Goal: Task Accomplishment & Management: Manage account settings

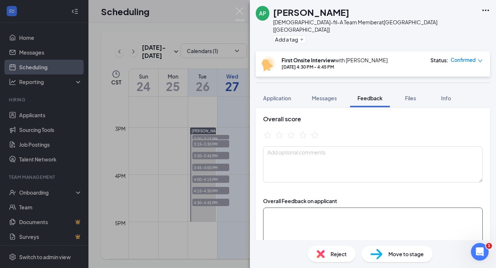
scroll to position [69, 0]
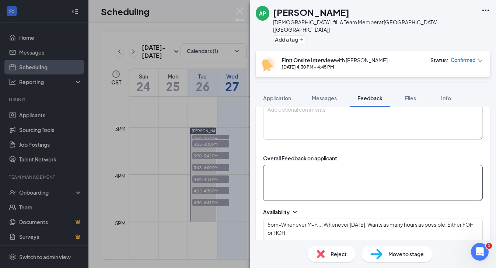
click at [301, 168] on textarea at bounding box center [373, 183] width 220 height 36
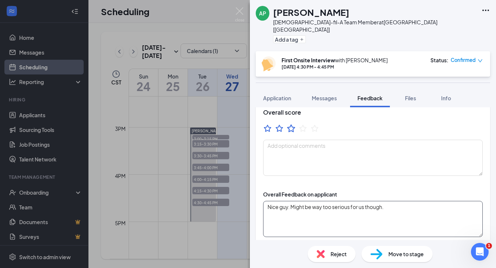
type textarea "Nice guy. Might be way too serious for us though."
click at [292, 124] on icon "StarBorder" at bounding box center [291, 128] width 8 height 8
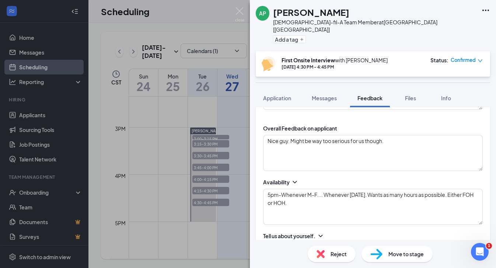
scroll to position [0, 0]
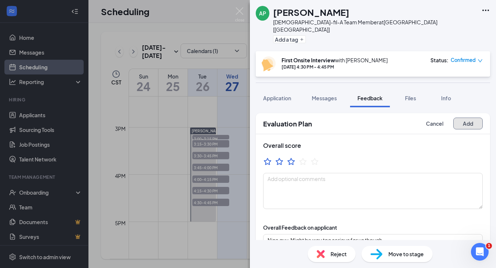
click at [469, 118] on button "Add" at bounding box center [467, 124] width 29 height 12
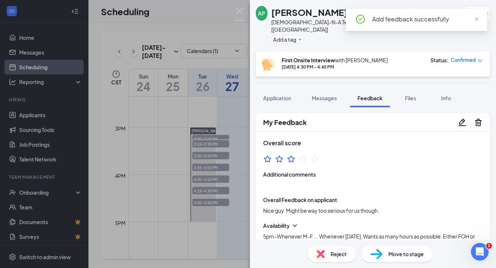
click at [461, 56] on span "Confirmed" at bounding box center [463, 59] width 25 height 7
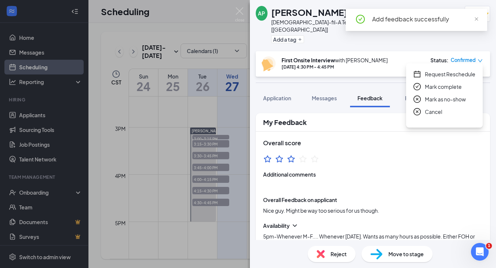
click at [445, 85] on span "Mark complete" at bounding box center [443, 87] width 37 height 8
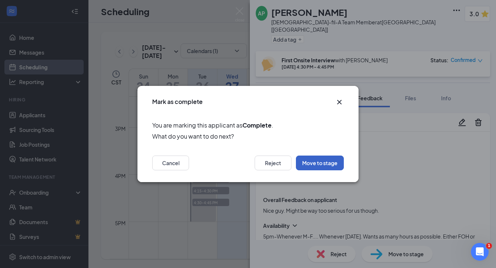
click at [324, 162] on button "Move to stage" at bounding box center [320, 163] width 48 height 15
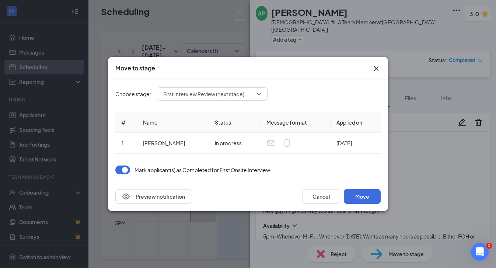
click at [232, 98] on span "First Interview Review (next stage)" at bounding box center [203, 93] width 81 height 11
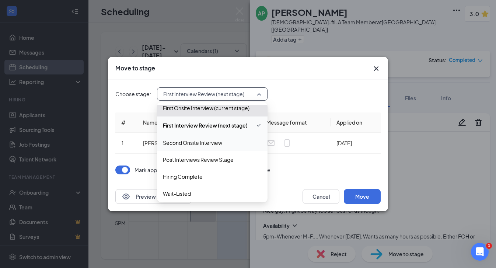
scroll to position [59, 0]
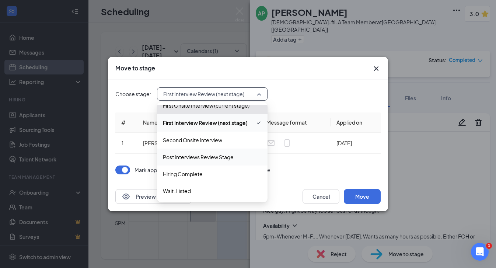
click at [203, 155] on span "Post Interviews Review Stage" at bounding box center [198, 157] width 71 height 8
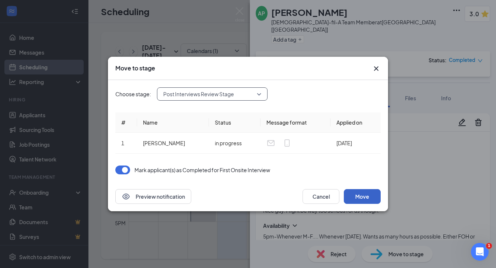
click at [370, 197] on button "Move" at bounding box center [362, 196] width 37 height 15
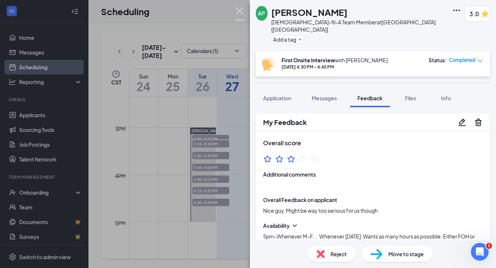
click at [238, 11] on img at bounding box center [239, 14] width 9 height 14
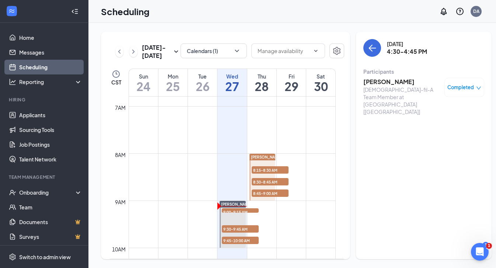
scroll to position [296, 0]
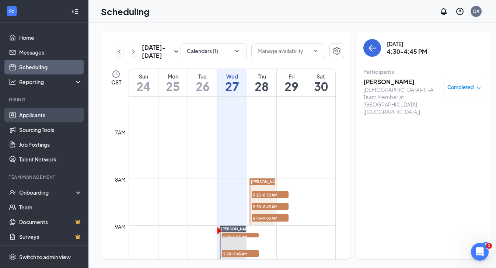
click at [37, 120] on link "Applicants" at bounding box center [50, 115] width 63 height 15
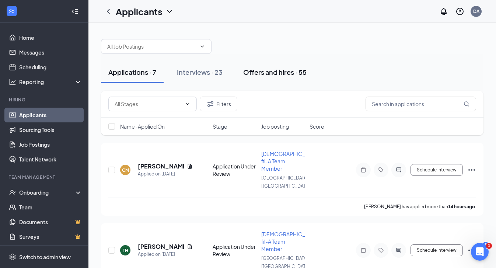
click at [288, 72] on div "Offers and hires · 55" at bounding box center [274, 71] width 63 height 9
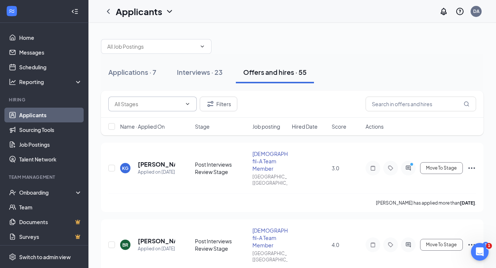
click at [172, 109] on span at bounding box center [152, 104] width 88 height 15
click at [164, 139] on div "Post Interviews Review Stage (9)" at bounding box center [152, 142] width 77 height 16
type input "Post Interviews Review Stage (9)"
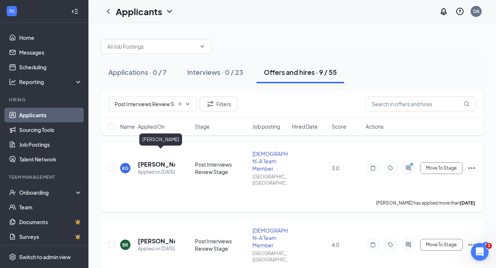
click at [145, 160] on h5 "[PERSON_NAME]" at bounding box center [156, 164] width 37 height 8
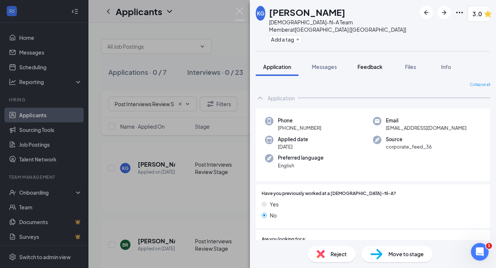
click at [378, 63] on span "Feedback" at bounding box center [370, 66] width 25 height 7
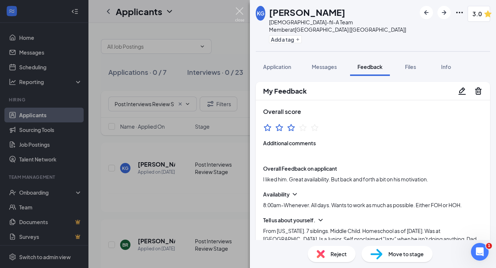
click at [240, 11] on img at bounding box center [239, 14] width 9 height 14
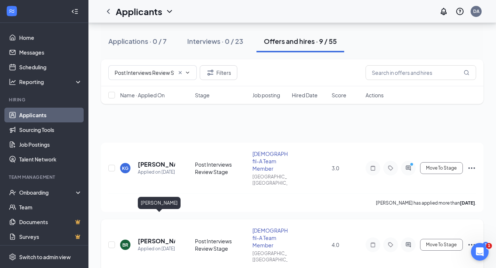
scroll to position [51, 0]
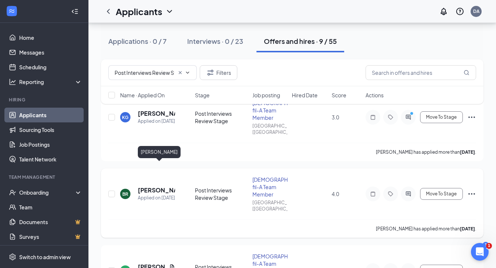
click at [145, 186] on h5 "[PERSON_NAME]" at bounding box center [156, 190] width 37 height 8
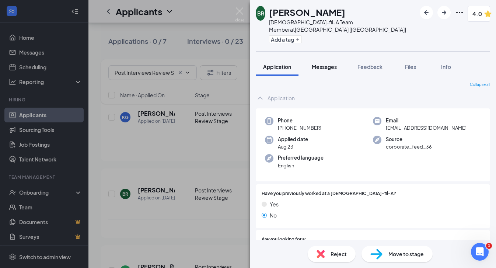
click at [327, 63] on span "Messages" at bounding box center [324, 66] width 25 height 7
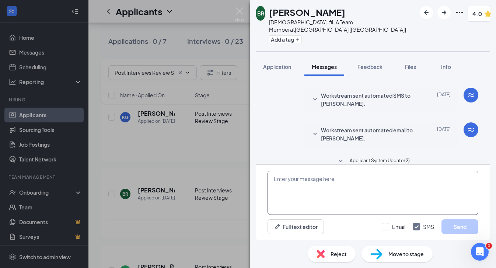
scroll to position [206, 0]
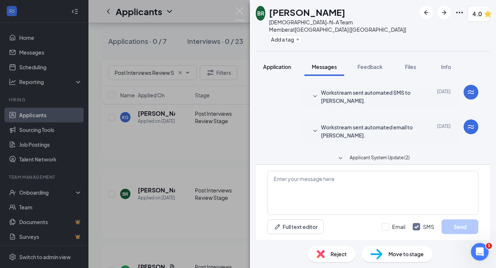
click at [286, 63] on span "Application" at bounding box center [277, 66] width 28 height 7
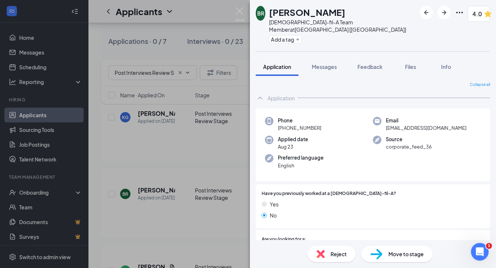
click at [168, 149] on div "[PERSON_NAME] [DEMOGRAPHIC_DATA]-fil-A Team Member at [GEOGRAPHIC_DATA] [[GEOGR…" at bounding box center [248, 134] width 496 height 268
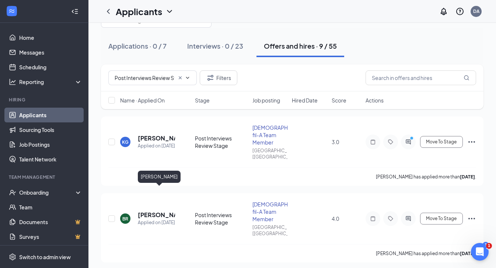
scroll to position [14, 0]
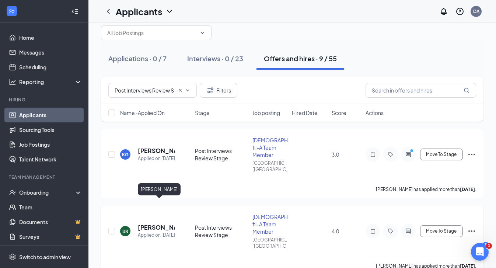
click at [147, 223] on h5 "[PERSON_NAME]" at bounding box center [156, 227] width 37 height 8
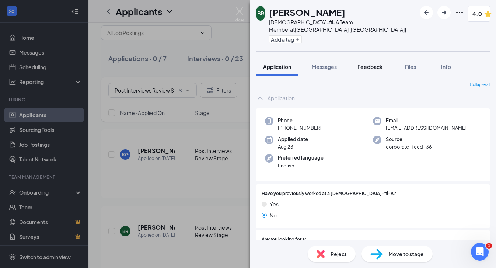
click at [369, 63] on span "Feedback" at bounding box center [370, 66] width 25 height 7
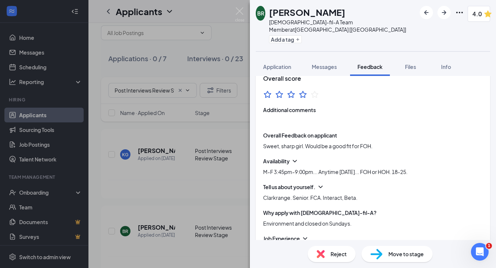
scroll to position [87, 0]
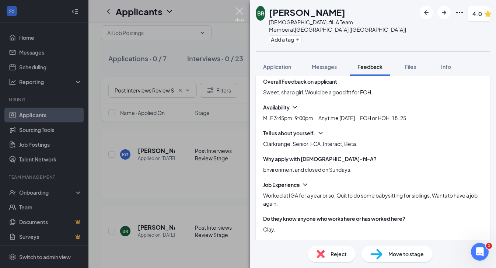
click at [242, 14] on img at bounding box center [239, 14] width 9 height 14
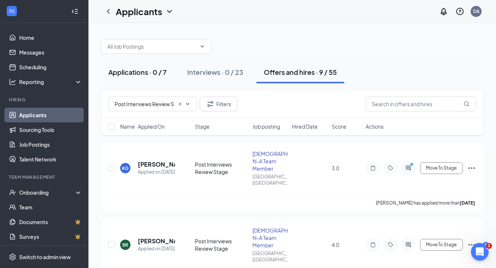
click at [140, 70] on div "Applications · 0 / 7" at bounding box center [137, 71] width 58 height 9
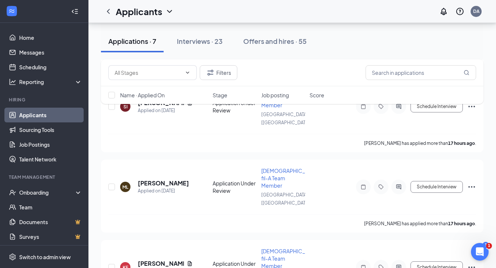
scroll to position [326, 0]
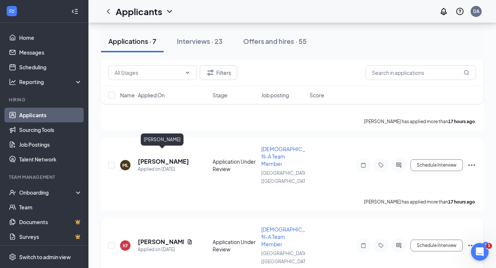
click at [150, 238] on h5 "[PERSON_NAME]" at bounding box center [161, 242] width 46 height 8
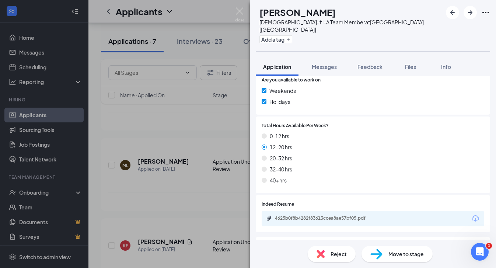
scroll to position [271, 0]
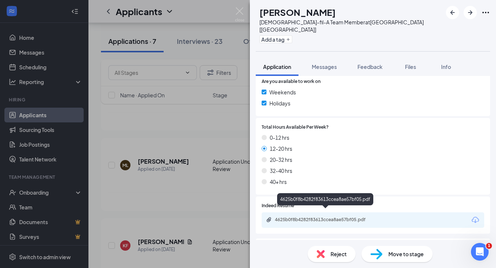
click at [302, 217] on div "4625b0f8b4282f83613ccea8ae57bf05.pdf" at bounding box center [326, 220] width 103 height 6
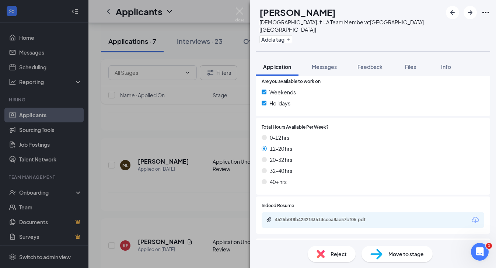
click at [404, 255] on span "Move to stage" at bounding box center [405, 254] width 35 height 8
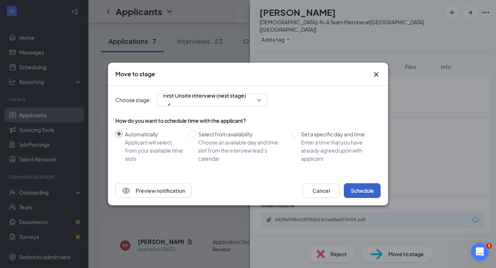
click at [359, 190] on button "Schedule" at bounding box center [362, 190] width 37 height 15
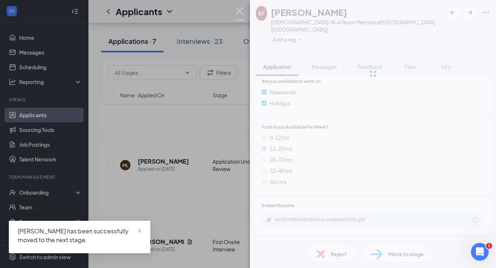
click at [237, 10] on img at bounding box center [239, 14] width 9 height 14
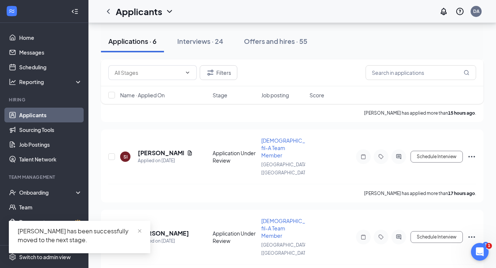
scroll to position [252, 0]
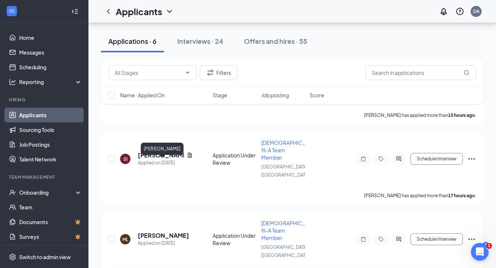
click at [161, 231] on h5 "[PERSON_NAME]" at bounding box center [163, 235] width 51 height 8
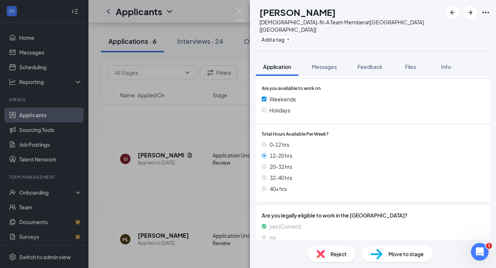
scroll to position [265, 0]
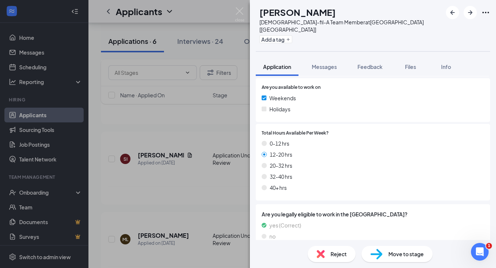
click at [376, 254] on img at bounding box center [376, 254] width 12 height 11
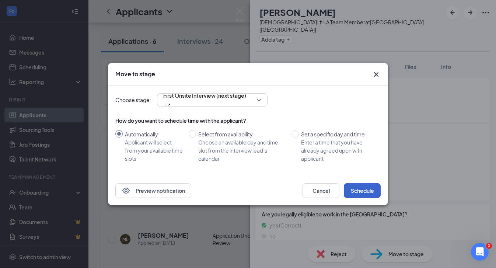
click at [361, 191] on button "Schedule" at bounding box center [362, 190] width 37 height 15
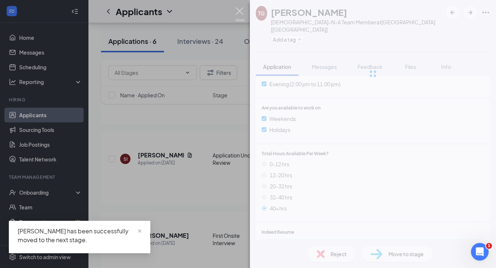
click at [241, 11] on img at bounding box center [239, 14] width 9 height 14
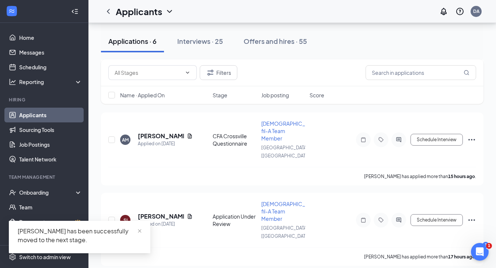
scroll to position [191, 0]
click at [148, 213] on h5 "[PERSON_NAME]" at bounding box center [161, 217] width 46 height 8
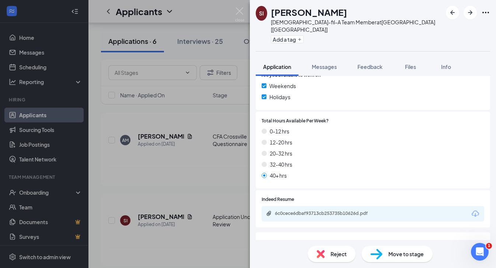
scroll to position [273, 0]
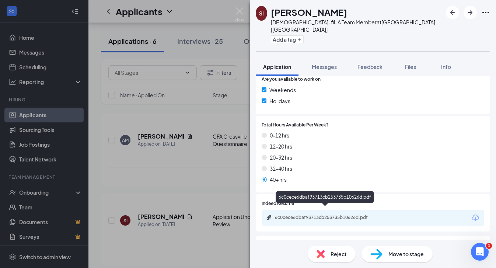
click at [327, 215] on div "6c0cece6dbaf93713cb253735b10626d.pdf" at bounding box center [326, 218] width 103 height 6
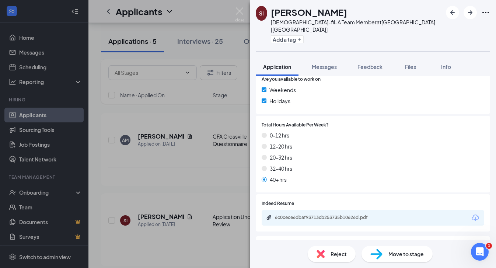
click at [387, 259] on div "Move to stage" at bounding box center [397, 254] width 71 height 16
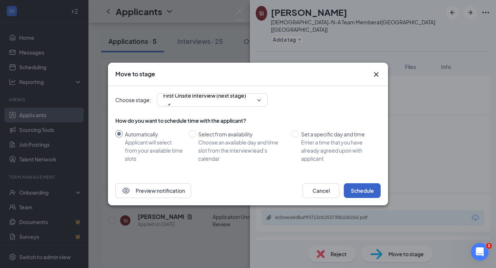
click at [360, 191] on button "Schedule" at bounding box center [362, 190] width 37 height 15
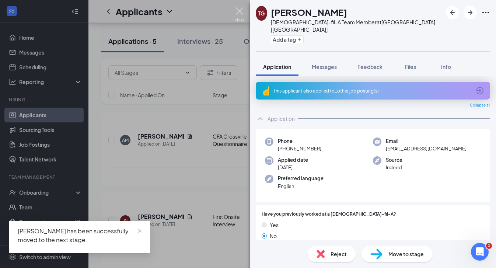
click at [236, 9] on img at bounding box center [239, 14] width 9 height 14
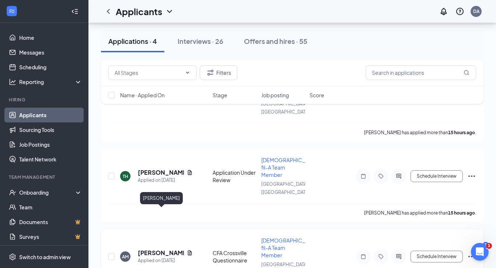
scroll to position [73, 0]
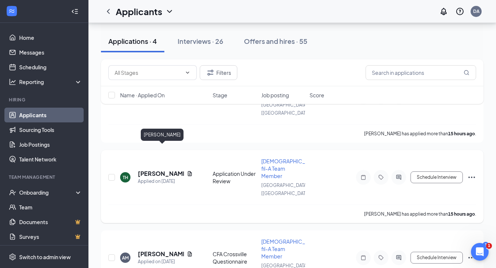
click at [156, 170] on h5 "[PERSON_NAME]" at bounding box center [161, 174] width 46 height 8
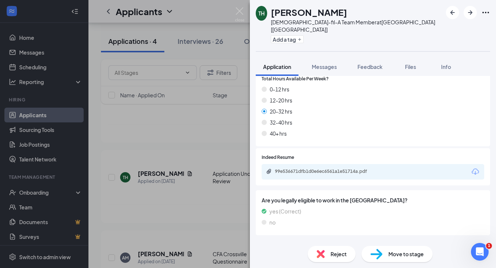
scroll to position [318, 0]
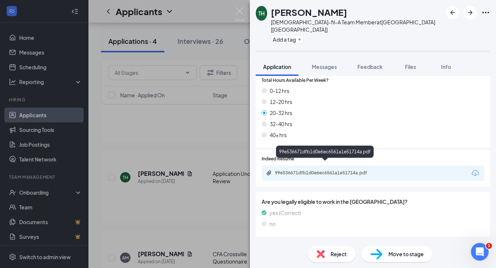
click at [317, 170] on div "99e536671dfb1d0e6ec6561a1e51714a.pdf" at bounding box center [326, 173] width 103 height 6
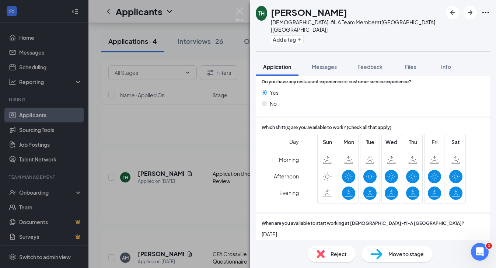
scroll to position [769, 0]
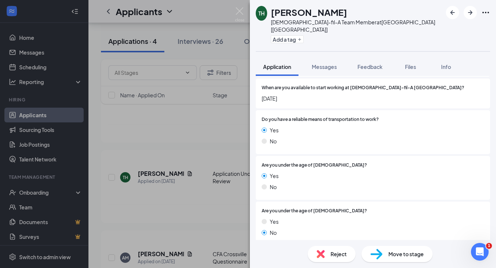
click at [379, 249] on img at bounding box center [376, 254] width 12 height 11
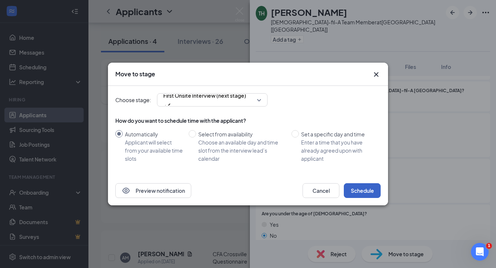
click at [364, 191] on button "Schedule" at bounding box center [362, 190] width 37 height 15
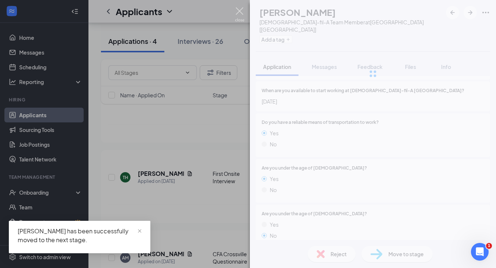
click at [237, 11] on img at bounding box center [239, 14] width 9 height 14
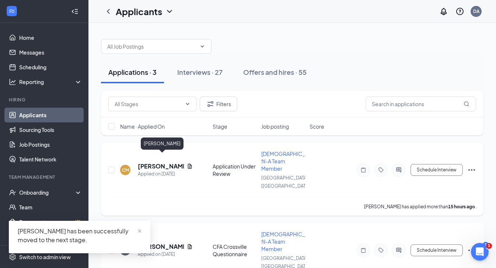
click at [156, 162] on h5 "[PERSON_NAME]" at bounding box center [161, 166] width 46 height 8
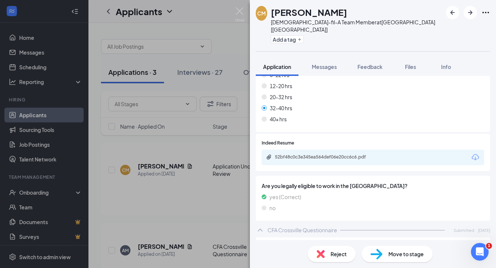
scroll to position [338, 0]
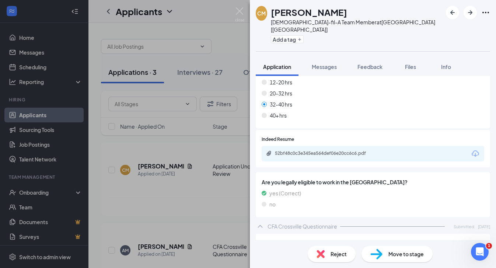
click at [303, 146] on div "52bf48c0c3e345ea564def06e20cc6c6.pdf" at bounding box center [373, 153] width 223 height 15
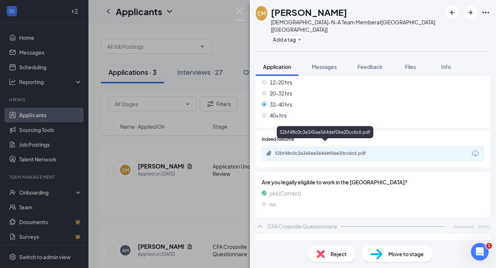
click at [303, 150] on div "52bf48c0c3e345ea564def06e20cc6c6.pdf" at bounding box center [326, 153] width 103 height 6
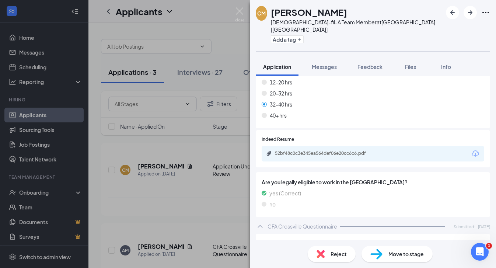
click at [378, 250] on img at bounding box center [376, 254] width 12 height 11
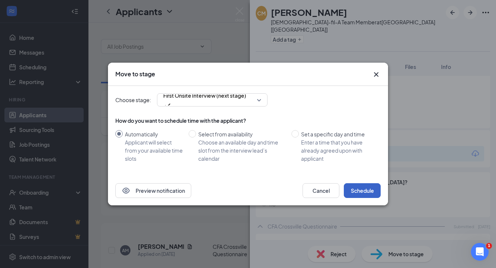
click at [360, 196] on button "Schedule" at bounding box center [362, 190] width 37 height 15
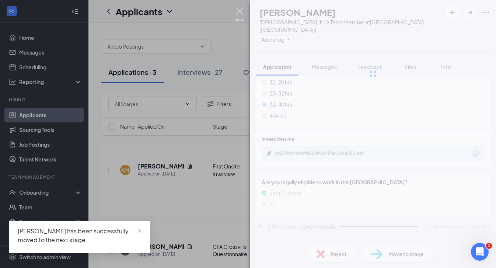
click at [241, 10] on img at bounding box center [239, 14] width 9 height 14
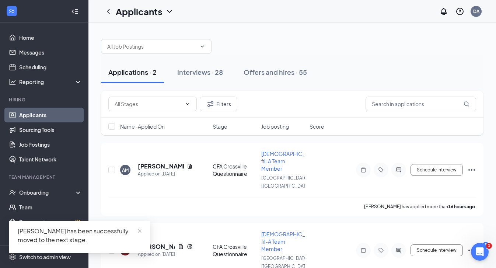
scroll to position [5, 0]
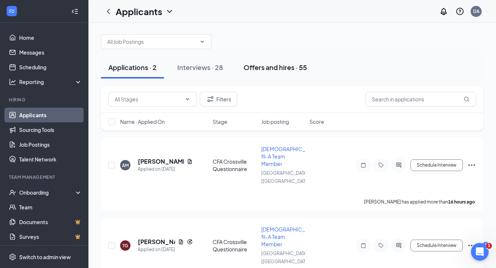
click at [270, 73] on button "Offers and hires · 55" at bounding box center [275, 67] width 78 height 22
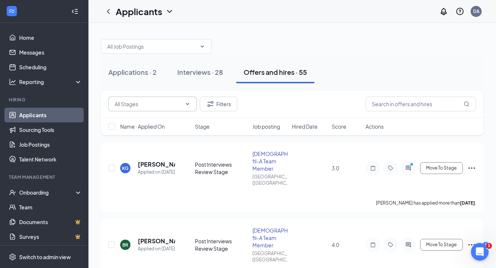
click at [181, 108] on input "text" at bounding box center [148, 104] width 67 height 8
click at [144, 140] on div "Post Interviews Review Stage (9)" at bounding box center [152, 142] width 77 height 16
type input "Post Interviews Review Stage (9)"
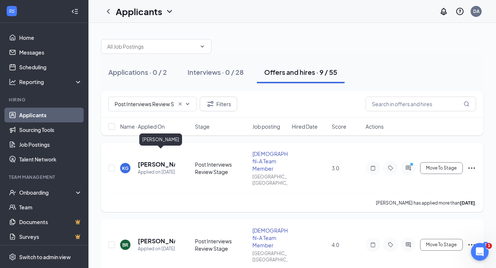
click at [146, 160] on h5 "[PERSON_NAME]" at bounding box center [156, 164] width 37 height 8
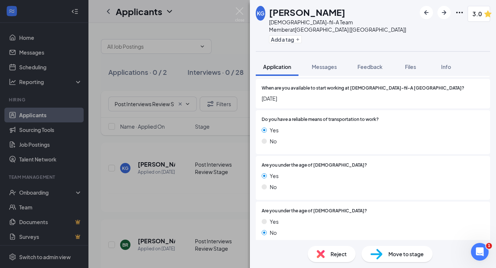
scroll to position [708, 0]
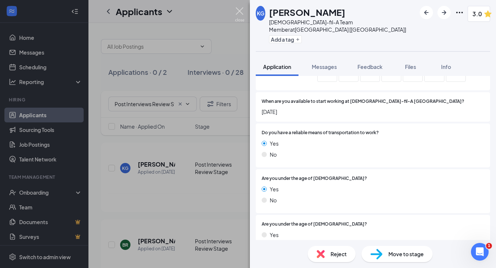
click at [240, 11] on img at bounding box center [239, 14] width 9 height 14
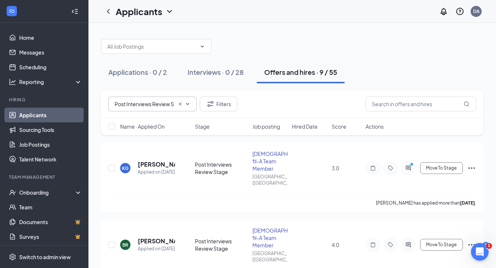
click at [183, 105] on icon "Cross" at bounding box center [180, 104] width 6 height 6
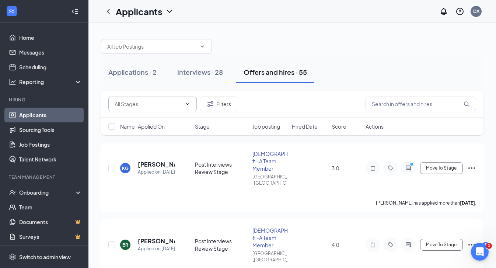
click at [181, 108] on span at bounding box center [152, 104] width 88 height 15
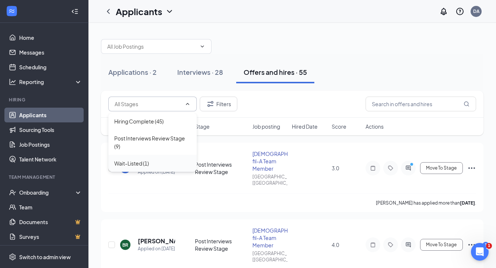
click at [139, 162] on div "Wait-Listed (1)" at bounding box center [131, 163] width 35 height 8
type input "Wait-Listed (1)"
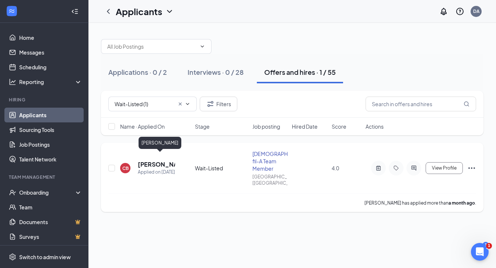
click at [147, 160] on h5 "[PERSON_NAME]" at bounding box center [156, 164] width 37 height 8
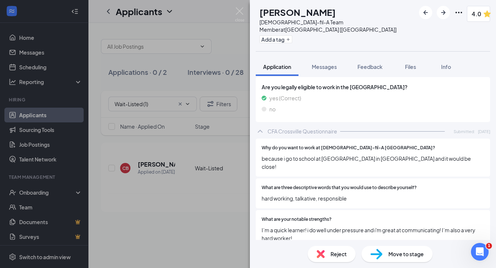
scroll to position [364, 0]
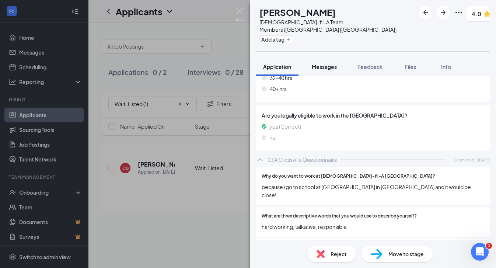
click at [326, 58] on button "Messages" at bounding box center [324, 67] width 40 height 18
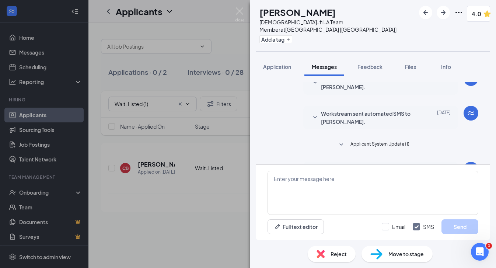
scroll to position [86, 0]
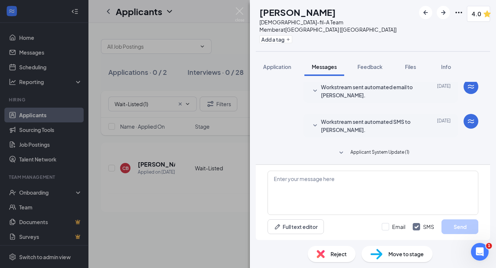
click at [314, 121] on icon "SmallChevronDown" at bounding box center [315, 125] width 9 height 9
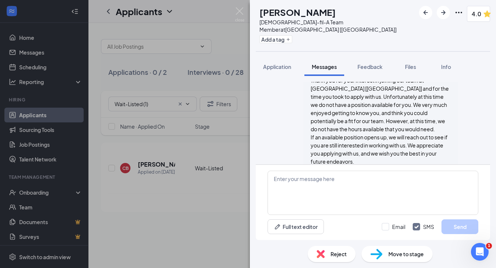
scroll to position [96, 0]
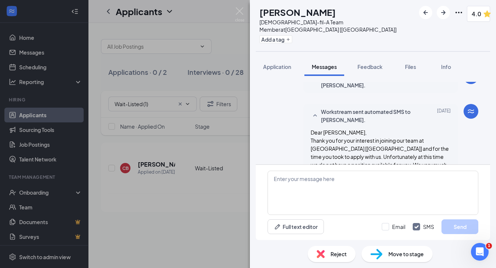
click at [314, 111] on icon "SmallChevronUp" at bounding box center [315, 115] width 9 height 9
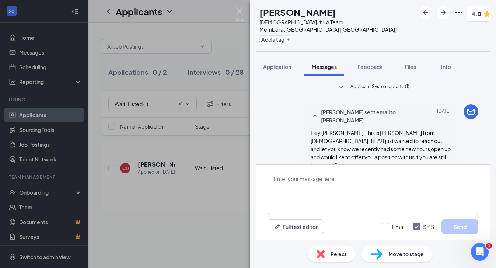
scroll to position [152, 0]
click at [314, 111] on icon "SmallChevronUp" at bounding box center [315, 115] width 9 height 9
click at [314, 114] on icon "SmallChevronUp" at bounding box center [315, 115] width 4 height 2
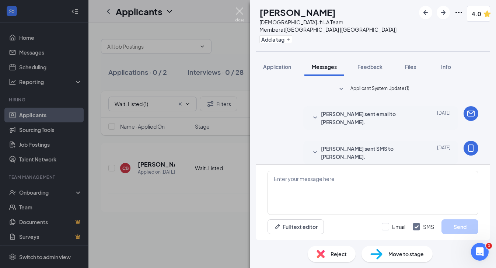
click at [238, 11] on img at bounding box center [239, 14] width 9 height 14
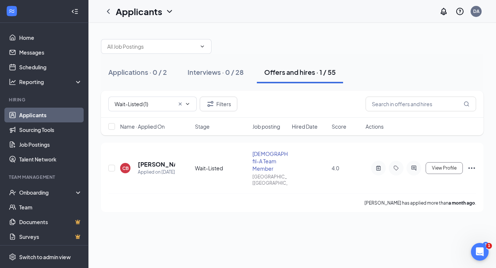
click at [180, 104] on icon "Cross" at bounding box center [180, 103] width 3 height 3
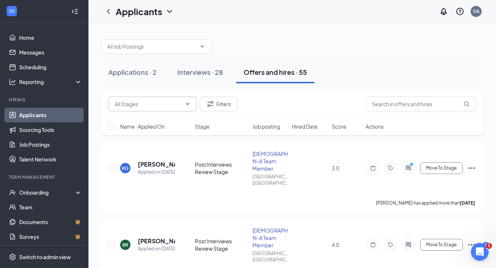
click at [186, 105] on icon "ChevronDown" at bounding box center [188, 104] width 6 height 6
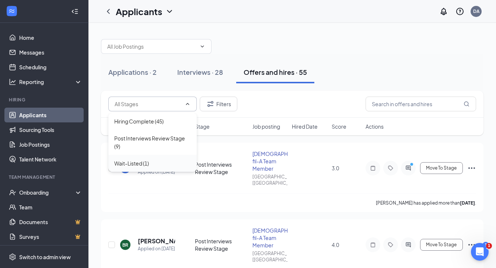
click at [140, 163] on div "Wait-Listed (1)" at bounding box center [131, 163] width 35 height 8
type input "Wait-Listed (1)"
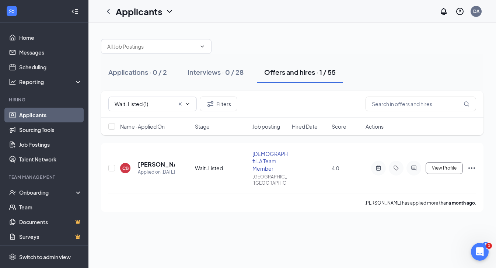
click at [181, 104] on icon "Cross" at bounding box center [180, 103] width 3 height 3
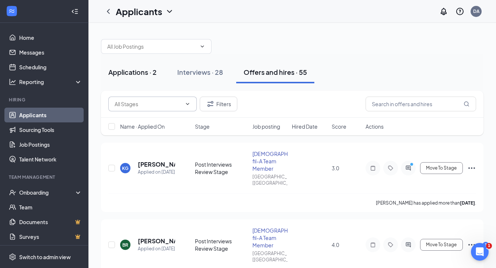
click at [136, 70] on div "Applications · 2" at bounding box center [132, 71] width 48 height 9
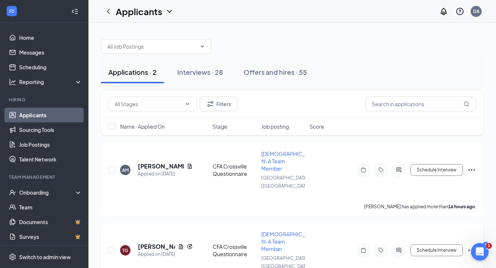
scroll to position [5, 0]
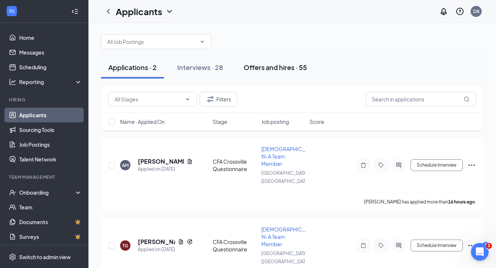
click at [283, 63] on div "Offers and hires · 55" at bounding box center [275, 67] width 63 height 9
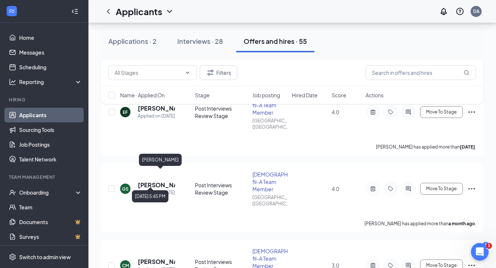
scroll to position [362, 0]
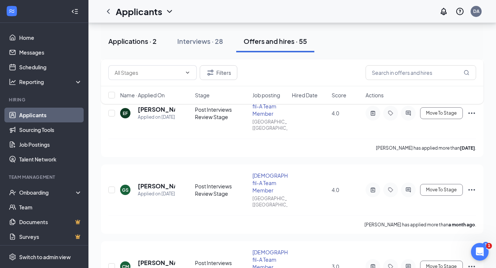
click at [140, 43] on div "Applications · 2" at bounding box center [132, 40] width 48 height 9
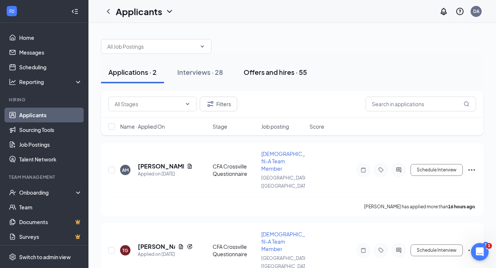
click at [259, 73] on div "Offers and hires · 55" at bounding box center [275, 71] width 63 height 9
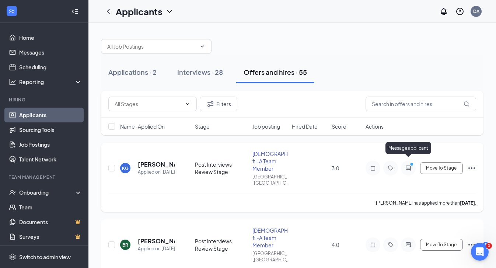
click at [411, 163] on circle "PrimaryDot" at bounding box center [411, 164] width 3 height 3
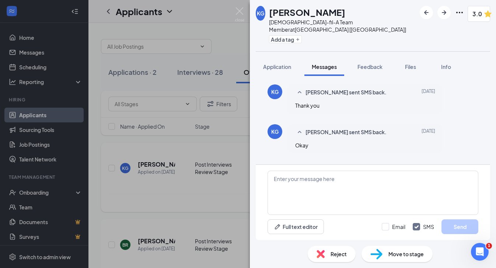
scroll to position [253, 0]
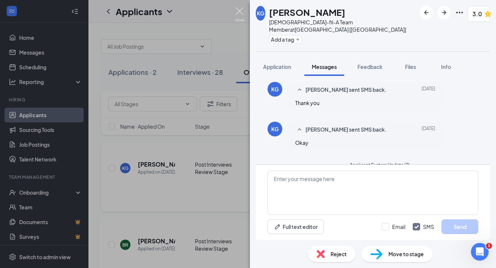
click at [240, 15] on img at bounding box center [239, 14] width 9 height 14
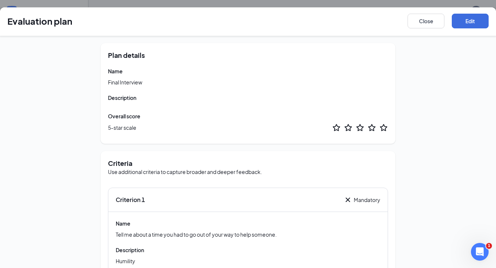
scroll to position [818, 0]
